Goal: Transaction & Acquisition: Purchase product/service

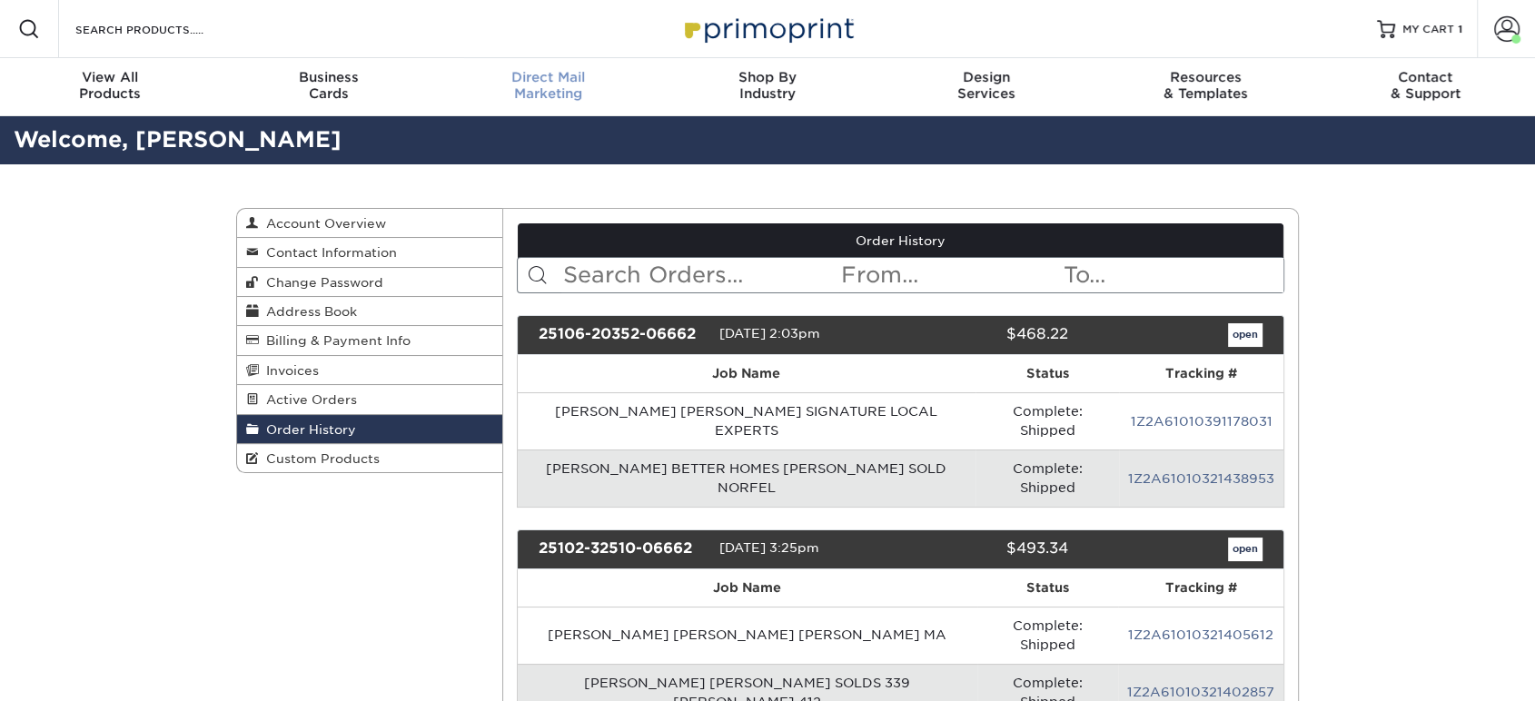
click at [545, 94] on div "Direct Mail Marketing" at bounding box center [548, 85] width 219 height 33
click at [1416, 34] on span "MY CART" at bounding box center [1428, 29] width 52 height 15
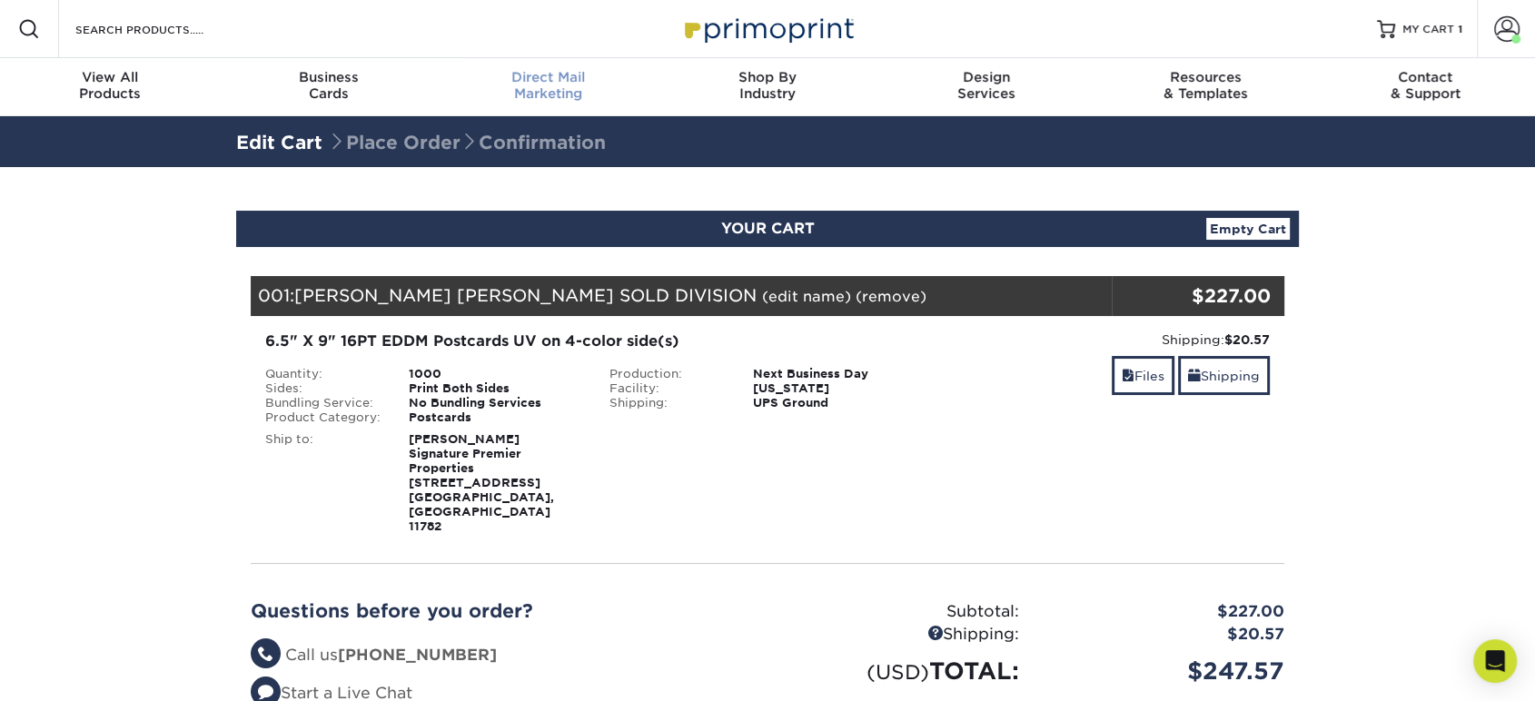
click at [550, 72] on span "Direct Mail" at bounding box center [548, 77] width 219 height 16
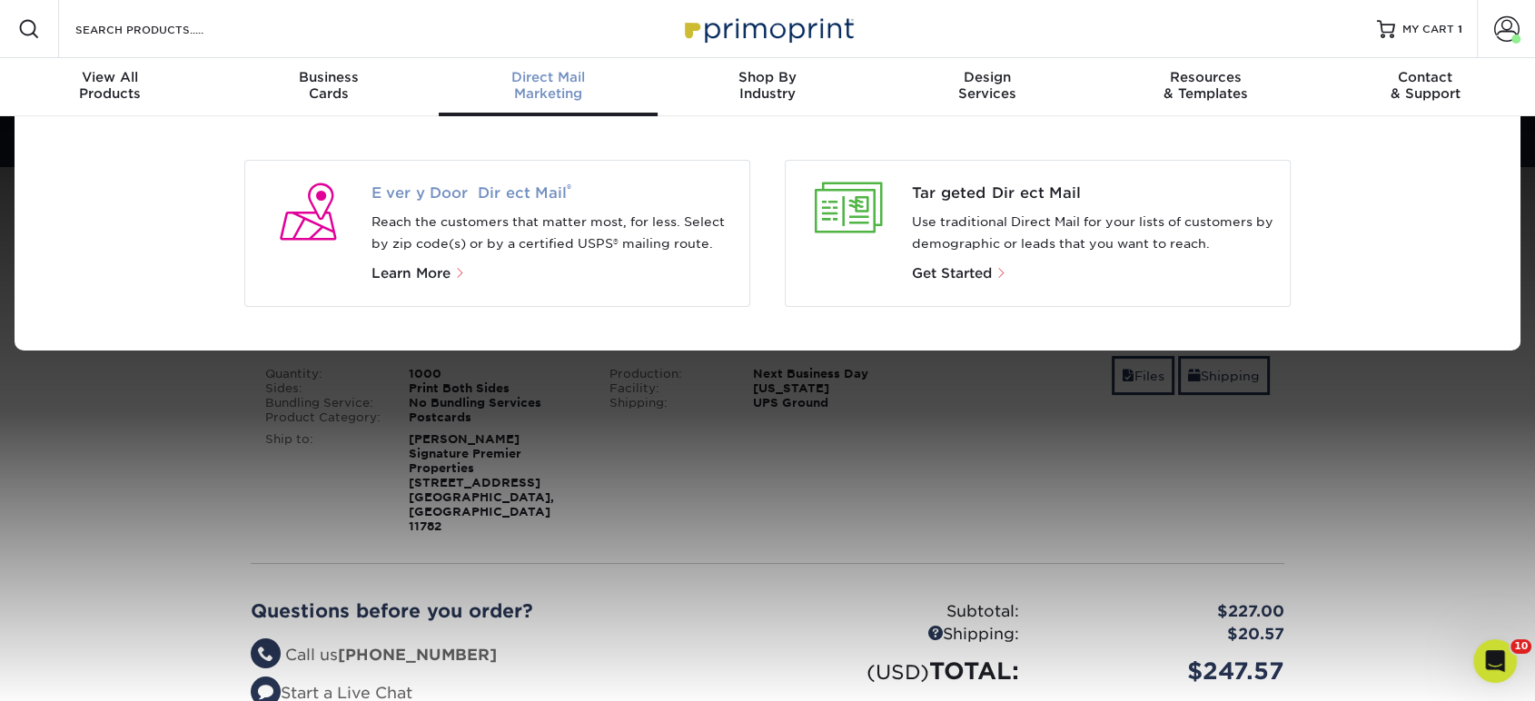
click at [479, 197] on span "Every Door Direct Mail ®" at bounding box center [553, 194] width 364 height 22
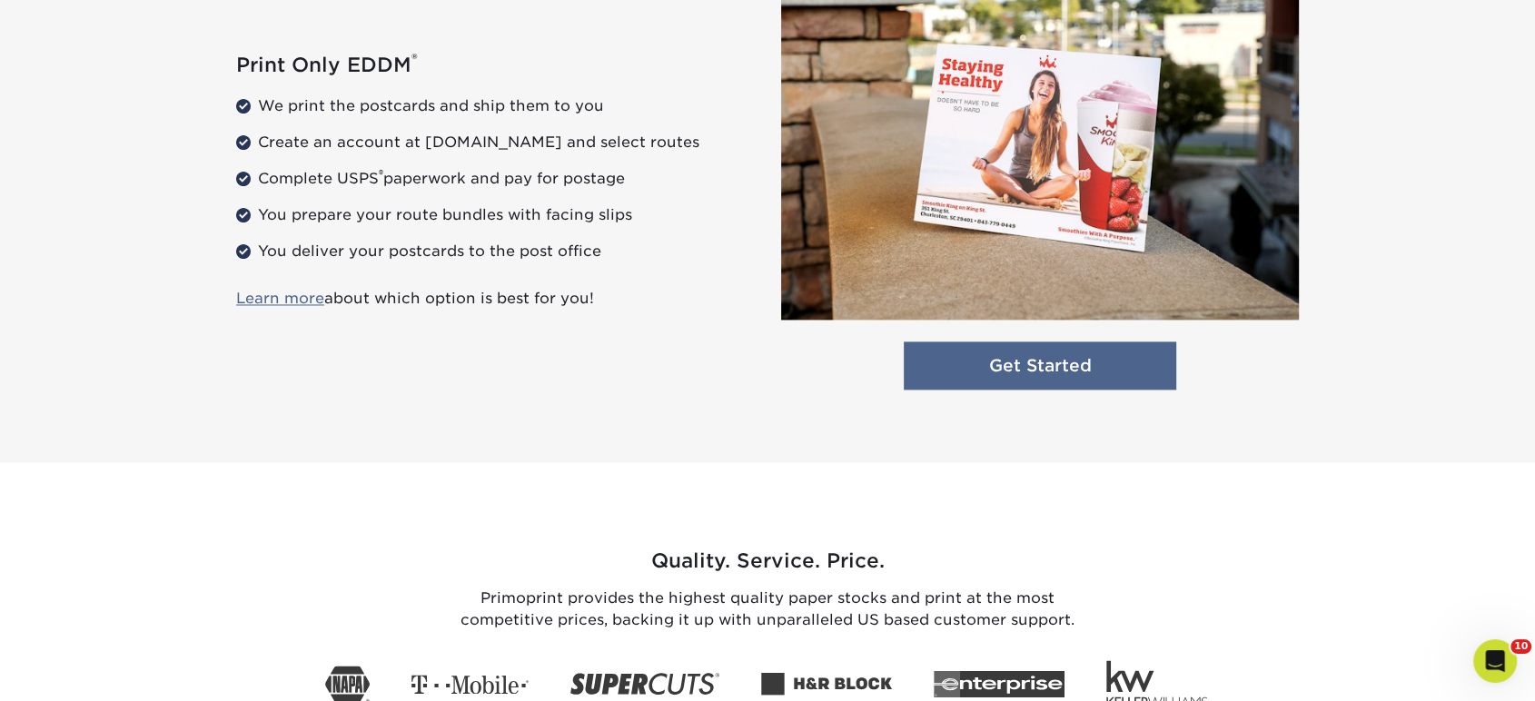
scroll to position [2466, 0]
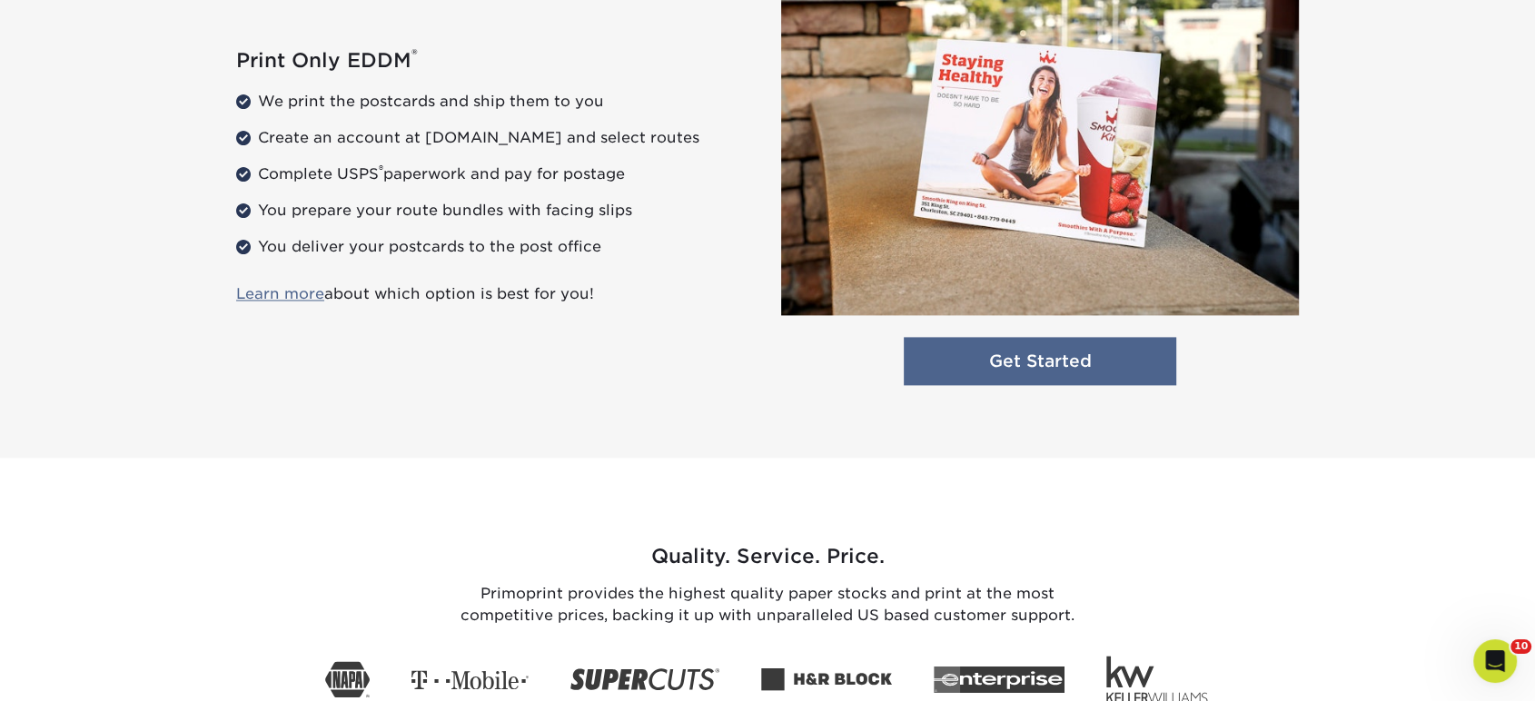
click at [994, 363] on link "Get Started" at bounding box center [1040, 361] width 272 height 48
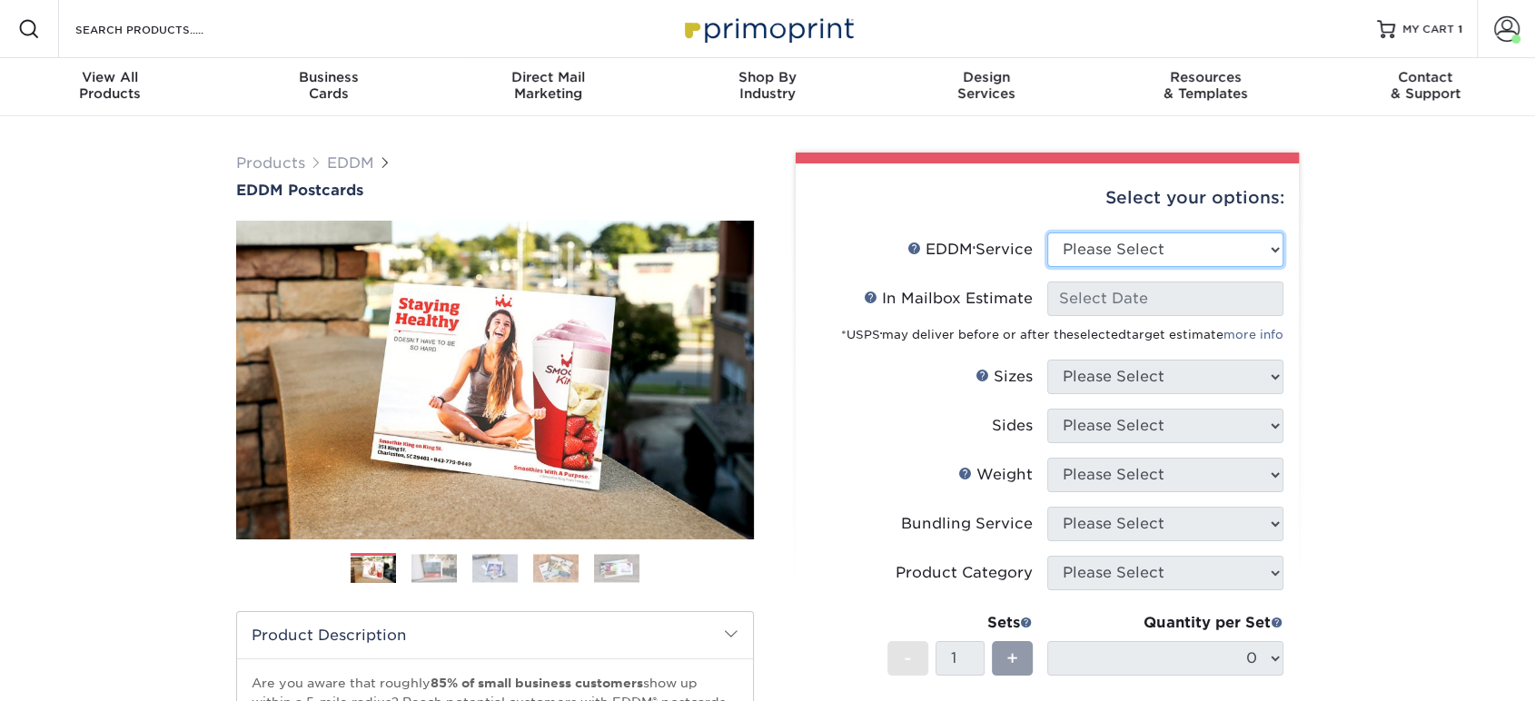
click at [1094, 252] on select "Please Select Full Service Print Only" at bounding box center [1165, 249] width 236 height 35
select select "print_only"
click at [1047, 232] on select "Please Select Full Service Print Only" at bounding box center [1165, 249] width 236 height 35
select select "-1"
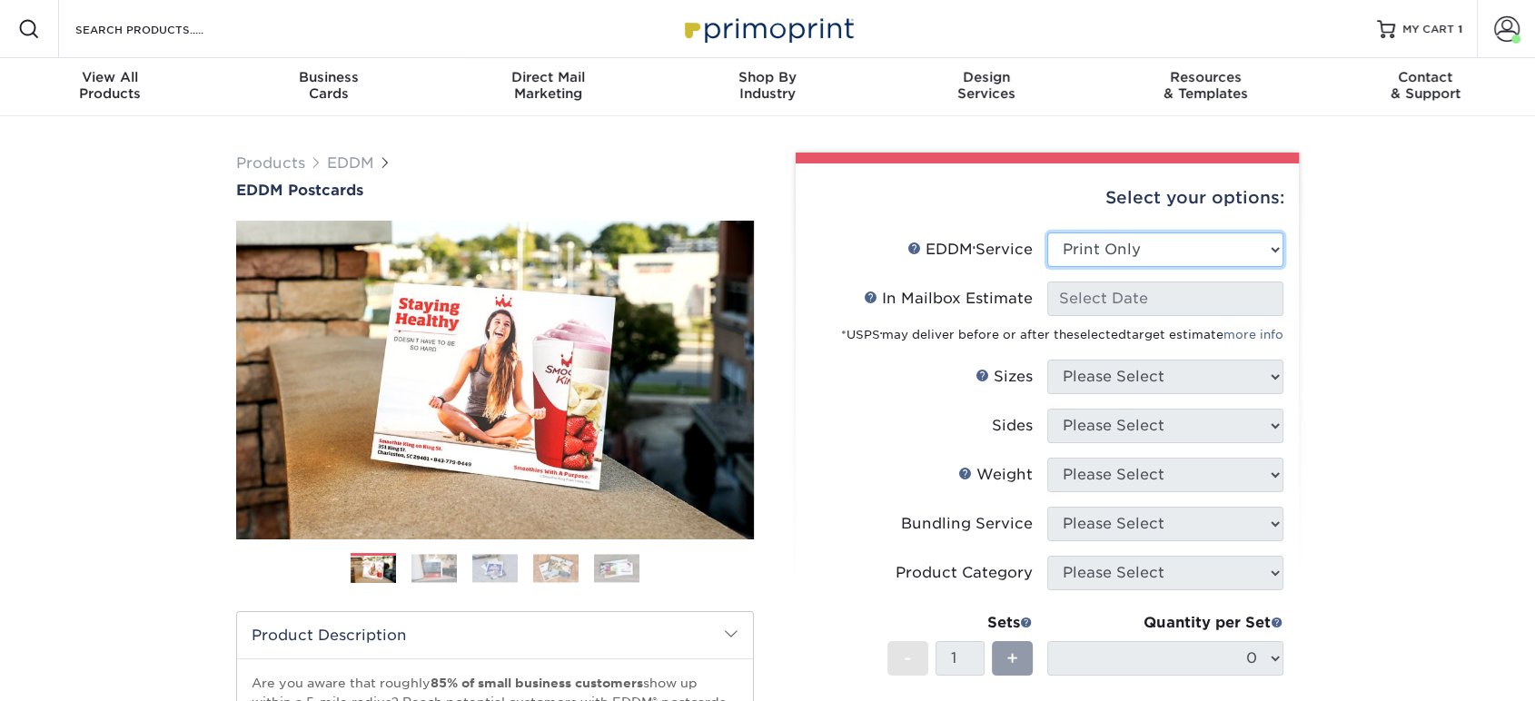
select select "-1"
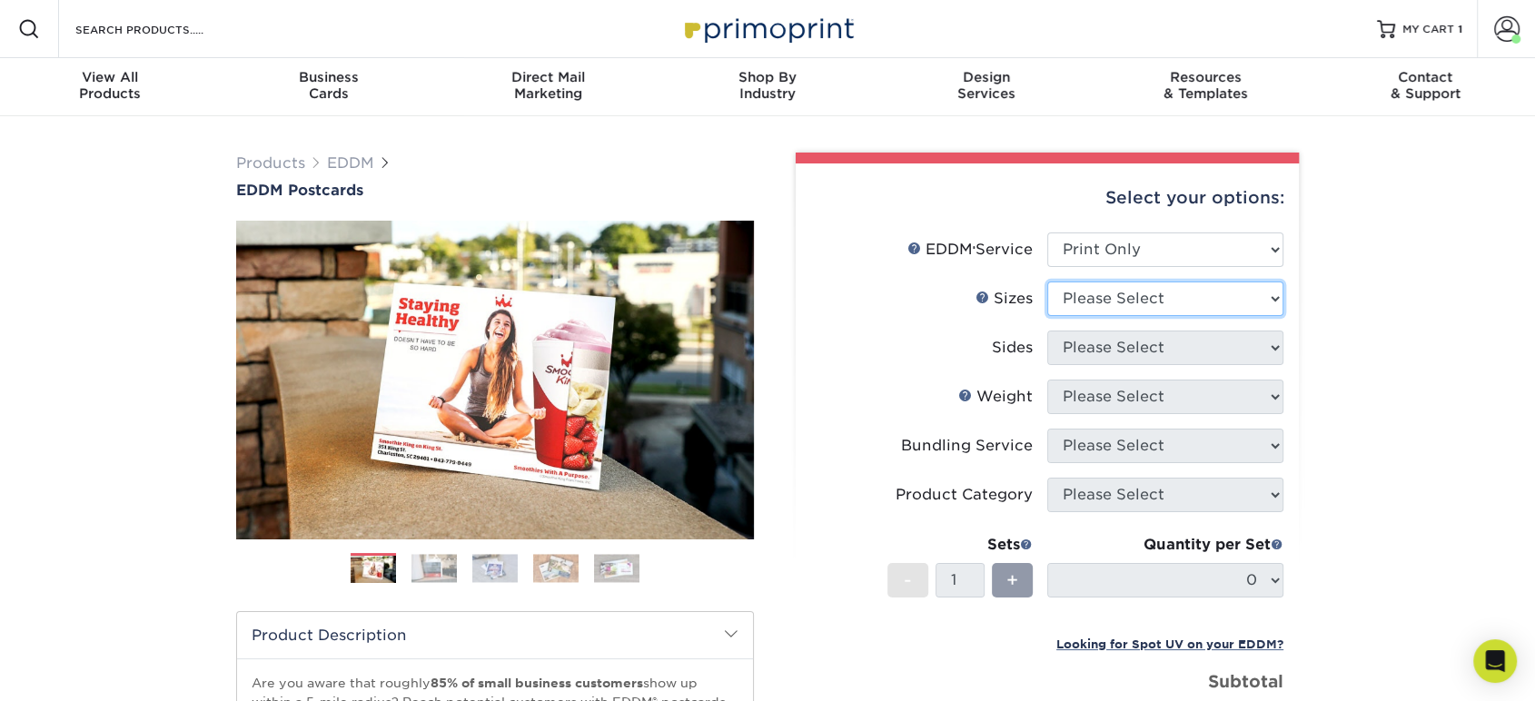
click at [1082, 294] on select "Please Select 4.5" x 12" 6" x 12" 6.5" x 8" 6.5" x 9" 6.5" x 12" 7" x 8.5" 8" x…" at bounding box center [1165, 299] width 236 height 35
select select "6.50x9.00"
click at [1047, 282] on select "Please Select 4.5" x 12" 6" x 12" 6.5" x 8" 6.5" x 9" 6.5" x 12" 7" x 8.5" 8" x…" at bounding box center [1165, 299] width 236 height 35
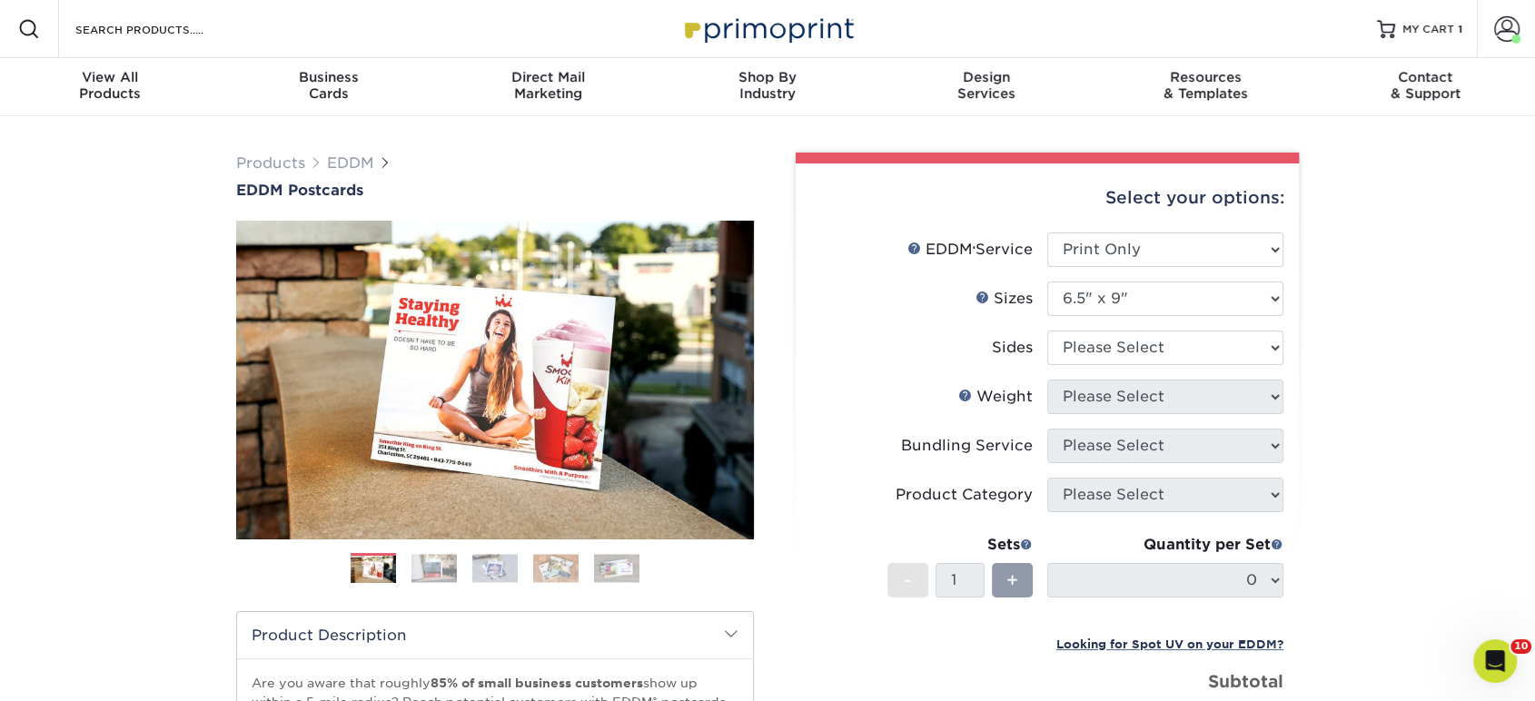
click at [1091, 323] on li "Sizes Help Sizes Please Select 4.5" x 12" 6" x 12" 6.5" x 8" 6.5" x 9" 6.5" x 1…" at bounding box center [1047, 306] width 472 height 49
drag, startPoint x: 1093, startPoint y: 336, endPoint x: 1101, endPoint y: 360, distance: 24.7
click at [1100, 354] on select "Please Select Print Both Sides Print Front Only" at bounding box center [1165, 348] width 236 height 35
click at [1047, 331] on select "Please Select Print Both Sides Print Front Only" at bounding box center [1165, 348] width 236 height 35
click at [1105, 371] on li "Sides Please Select Print Both Sides Print Front Only" at bounding box center [1047, 355] width 472 height 49
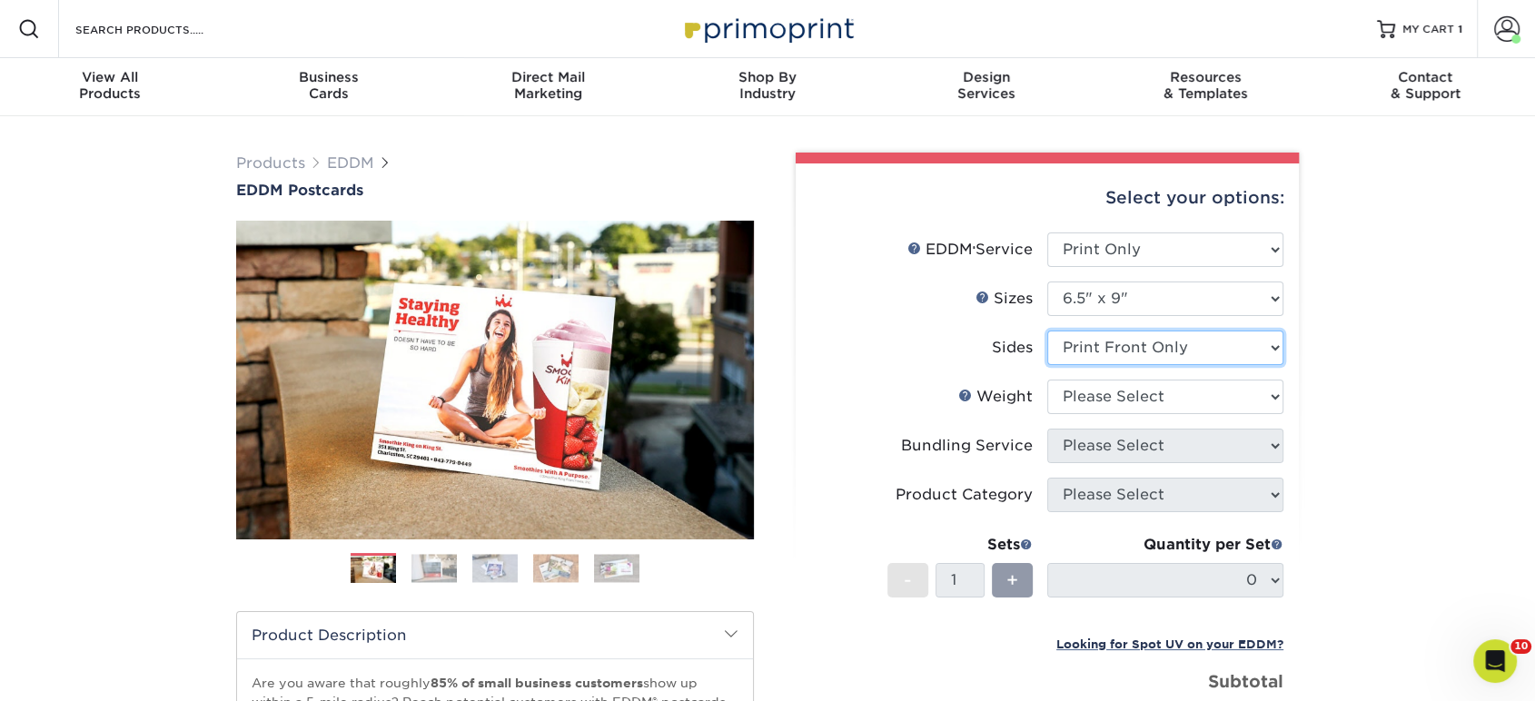
click at [1111, 362] on select "Please Select Print Both Sides Print Front Only" at bounding box center [1165, 348] width 236 height 35
select select "13abbda7-1d64-4f25-8bb2-c179b224825d"
click at [1047, 331] on select "Please Select Print Both Sides Print Front Only" at bounding box center [1165, 348] width 236 height 35
click at [1102, 408] on select "Please Select 16PT 14PT" at bounding box center [1165, 397] width 236 height 35
select select "16PT"
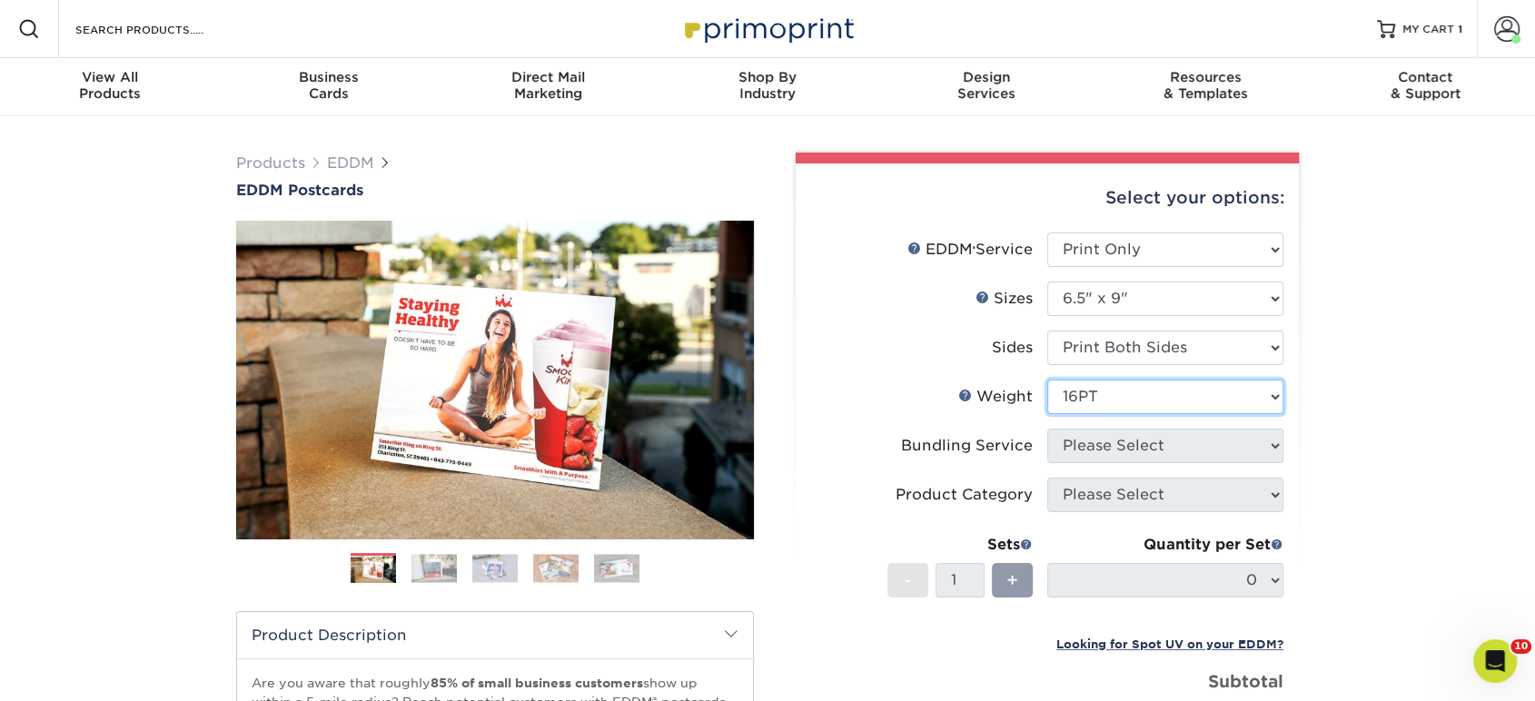
click at [1047, 380] on select "Please Select 16PT 14PT" at bounding box center [1165, 397] width 236 height 35
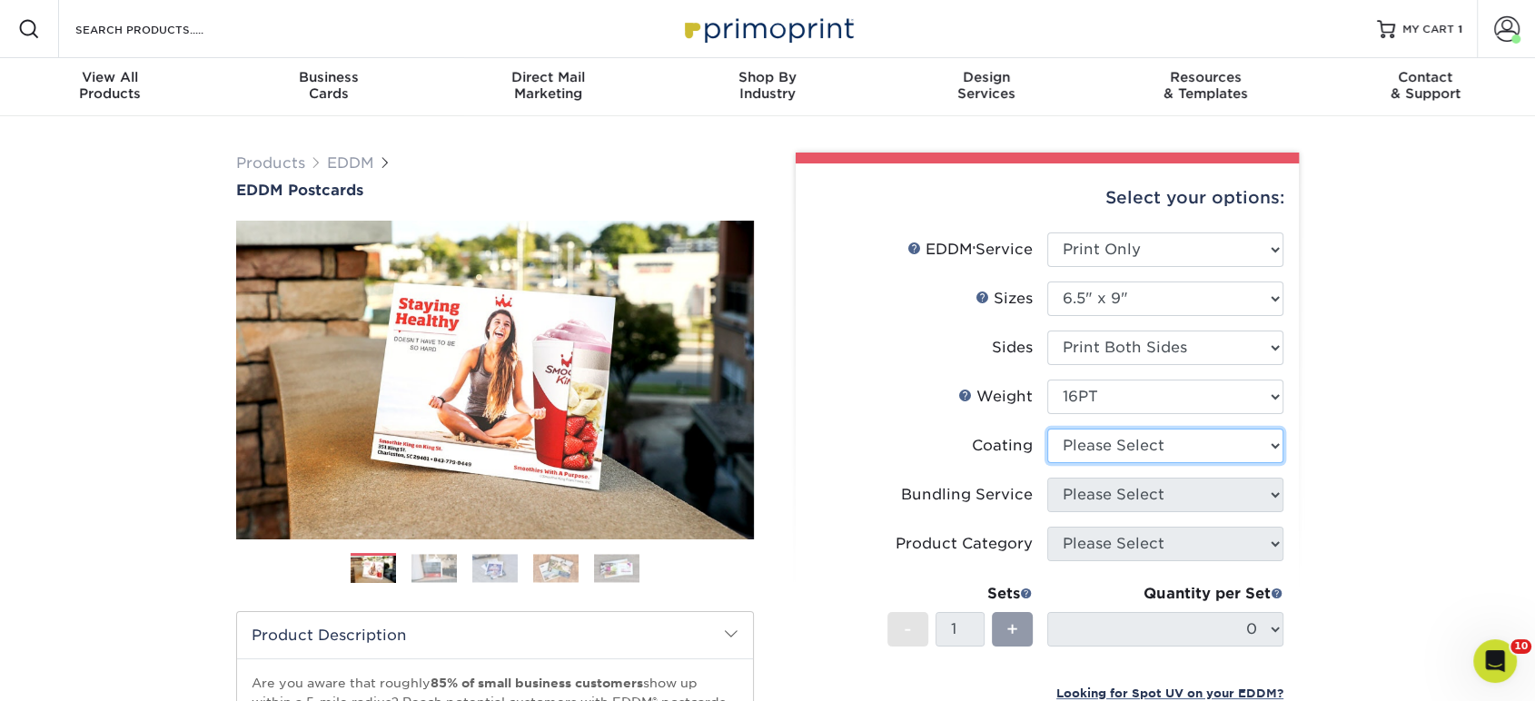
click at [1097, 457] on select at bounding box center [1165, 446] width 236 height 35
select select "ae367451-b2b8-45df-a344-0f05b6a12993"
click at [1047, 429] on select at bounding box center [1165, 446] width 236 height 35
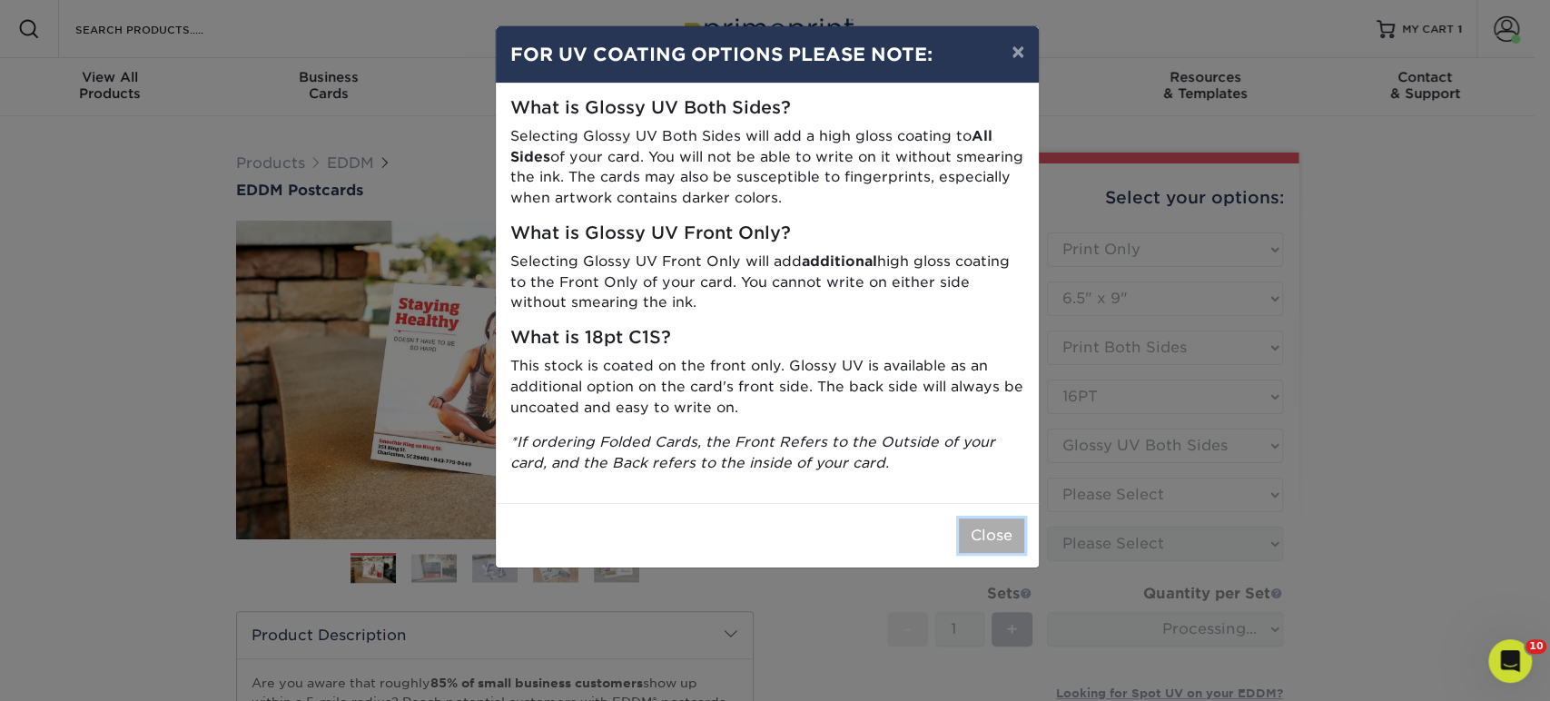
click at [1011, 541] on button "Close" at bounding box center [991, 536] width 65 height 35
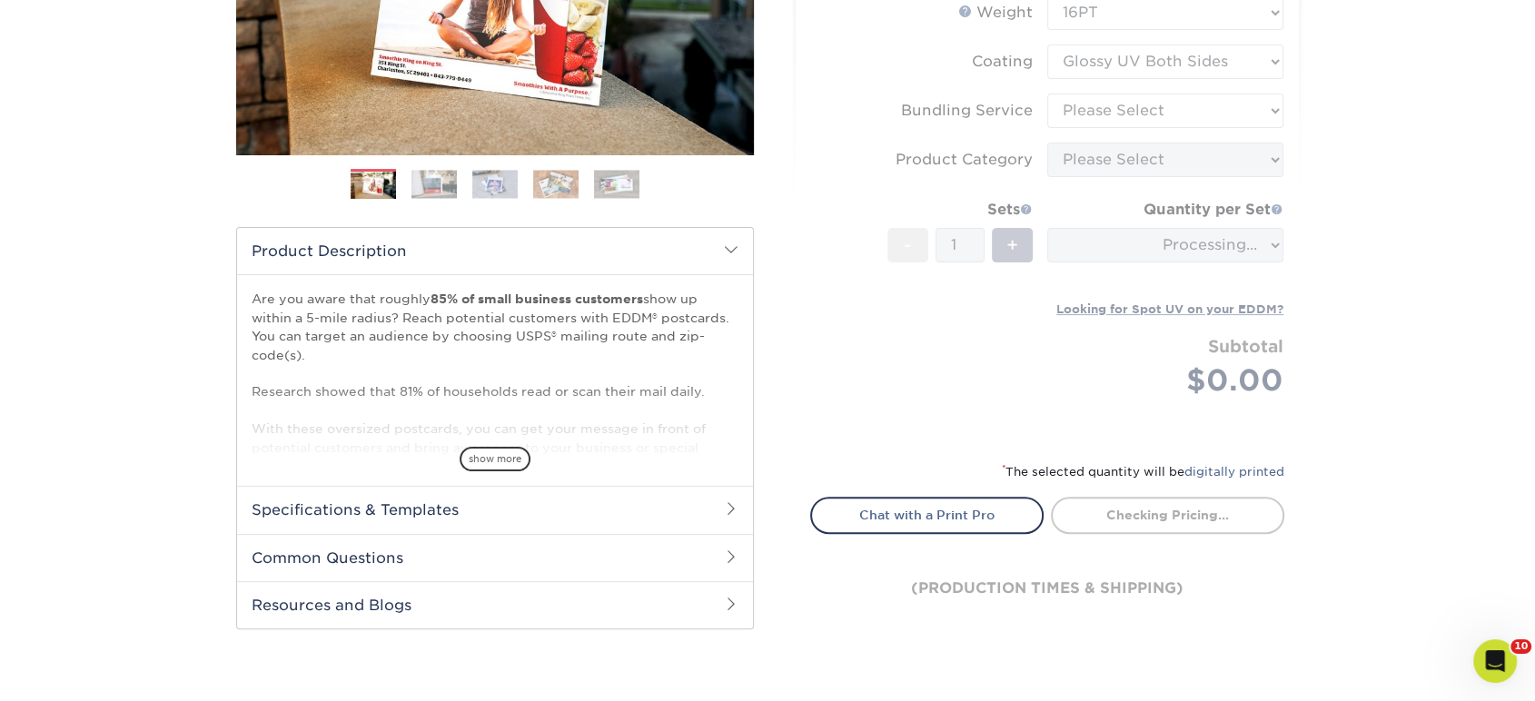
scroll to position [403, 0]
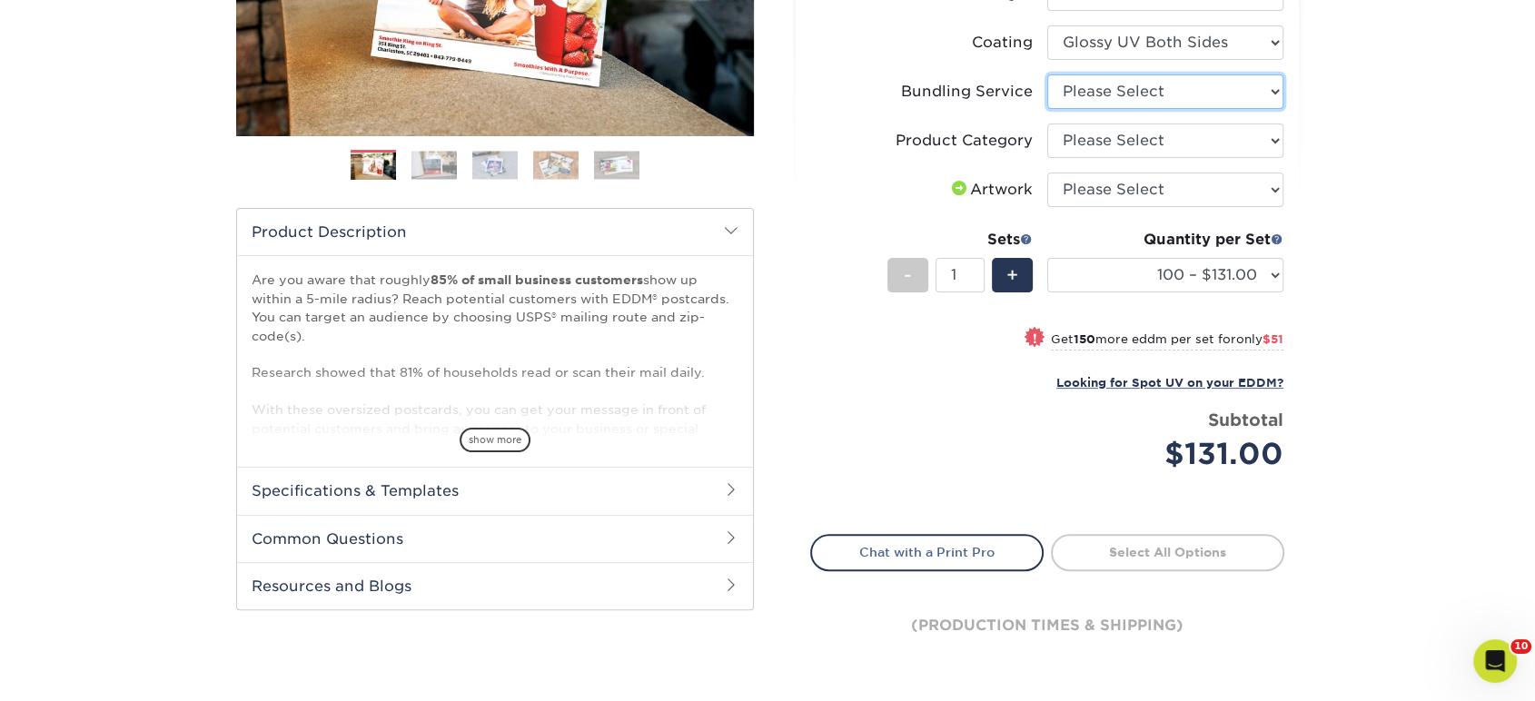
drag, startPoint x: 1104, startPoint y: 93, endPoint x: 1107, endPoint y: 103, distance: 10.4
click at [1105, 93] on select "Please Select No Bundling Services Yes, Bundles of 50 (+2 Days) Yes, Bundles of…" at bounding box center [1165, 91] width 236 height 35
select select "58689abb-25c0-461c-a4c3-a80b627d6649"
click at [1047, 74] on select "Please Select No Bundling Services Yes, Bundles of 50 (+2 Days) Yes, Bundles of…" at bounding box center [1165, 91] width 236 height 35
click at [1113, 134] on select "Please Select Postcards" at bounding box center [1165, 140] width 236 height 35
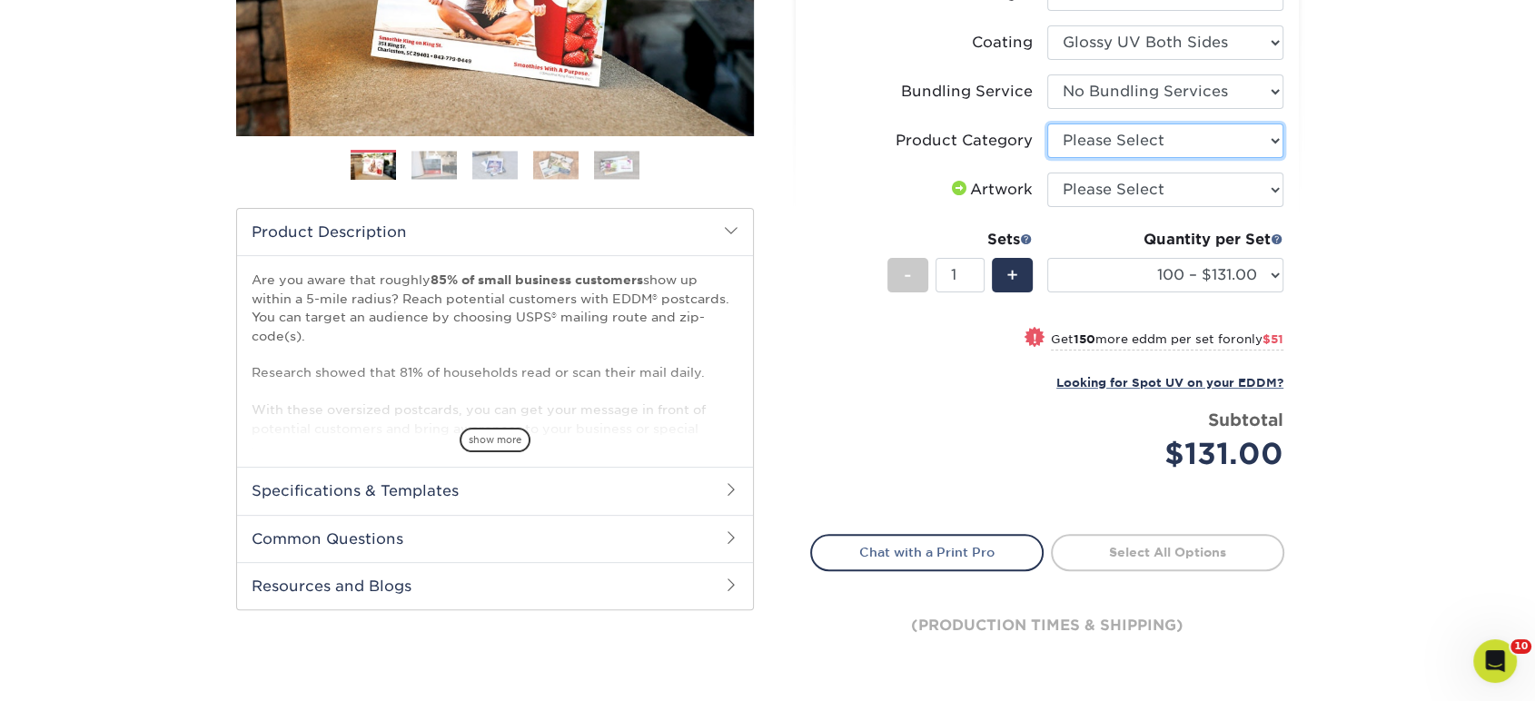
select select "9b7272e0-d6c8-4c3c-8e97-d3a1bcdab858"
click at [1047, 123] on select "Please Select Postcards" at bounding box center [1165, 140] width 236 height 35
click at [1114, 199] on select "Please Select I will upload files I need a design - $150" at bounding box center [1165, 190] width 236 height 35
select select "upload"
click at [1047, 173] on select "Please Select I will upload files I need a design - $150" at bounding box center [1165, 190] width 236 height 35
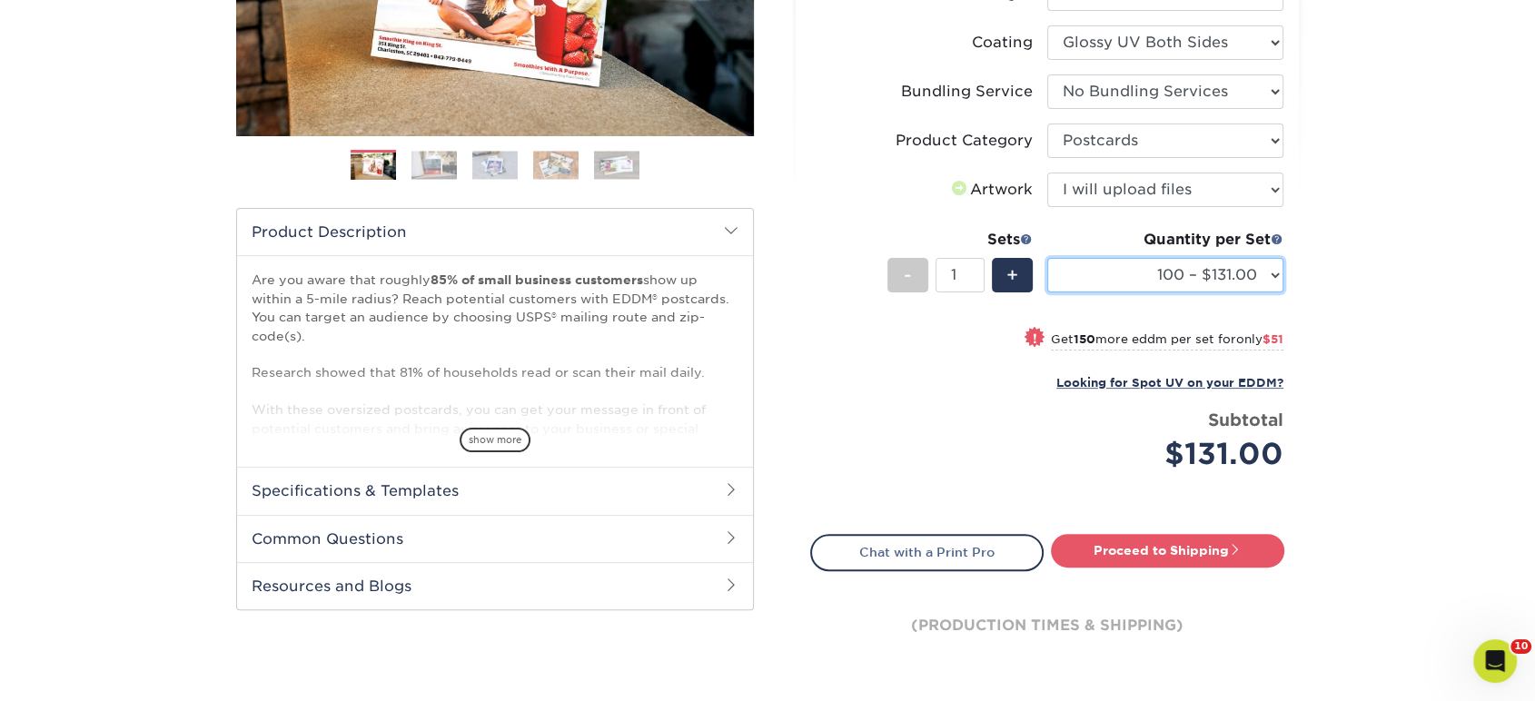
click at [1113, 265] on select "100 – $131.00 250 – $182.00 500 – $203.00 1000 – $227.00 2500 – $379.00 5000 – …" at bounding box center [1165, 275] width 236 height 35
select select "2500 – $379.00"
click at [1047, 258] on select "100 – $131.00 250 – $182.00 500 – $203.00 1000 – $227.00 2500 – $379.00 5000 – …" at bounding box center [1165, 275] width 236 height 35
